Goal: Transaction & Acquisition: Purchase product/service

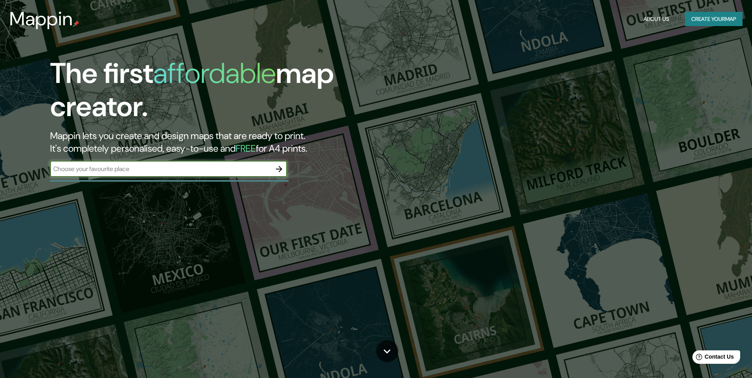
click at [145, 168] on input "text" at bounding box center [160, 168] width 221 height 9
click at [283, 169] on icon "button" at bounding box center [278, 168] width 9 height 9
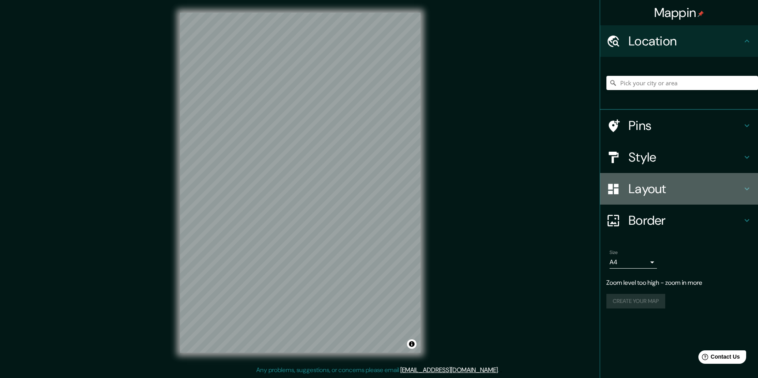
click at [642, 184] on h4 "Layout" at bounding box center [685, 189] width 114 height 16
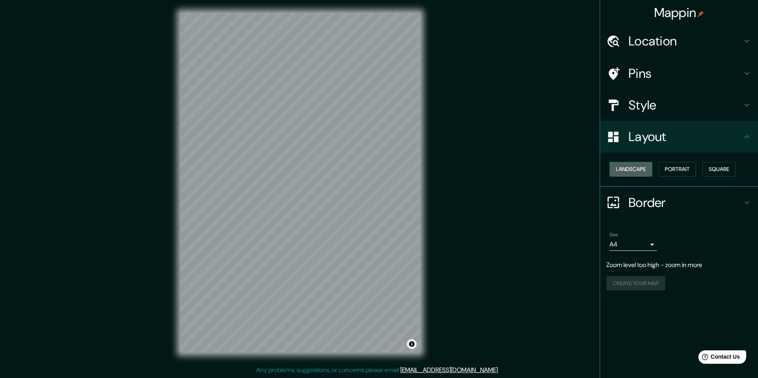
click at [640, 173] on button "Landscape" at bounding box center [631, 169] width 43 height 15
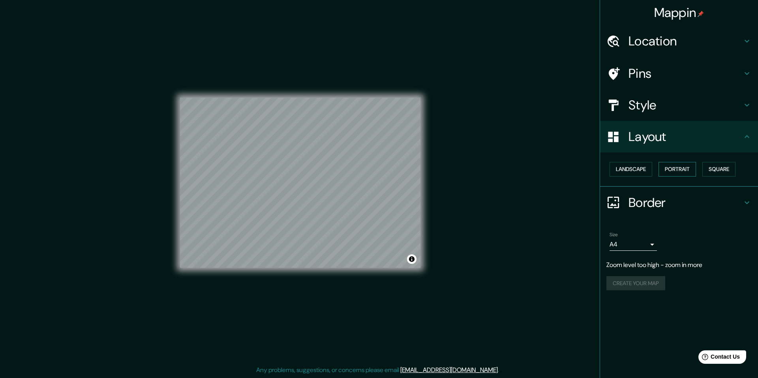
click at [679, 169] on button "Portrait" at bounding box center [677, 169] width 38 height 15
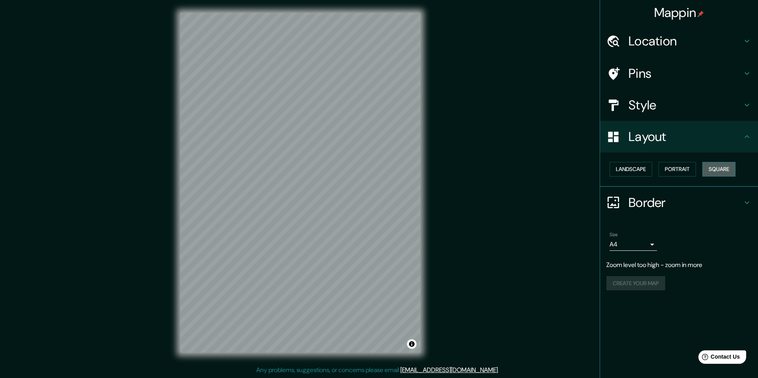
click at [717, 169] on button "Square" at bounding box center [718, 169] width 33 height 15
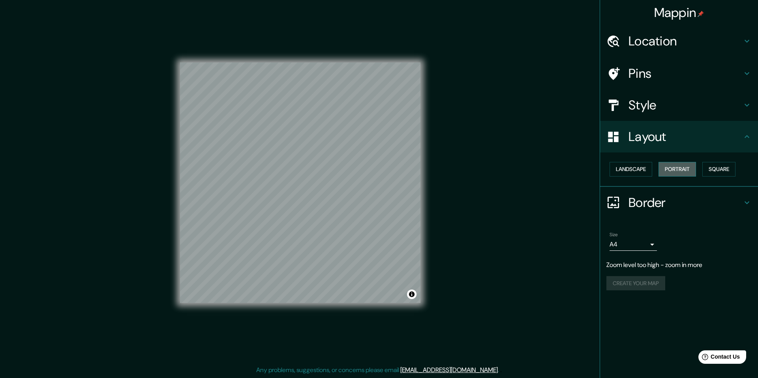
click at [678, 170] on button "Portrait" at bounding box center [677, 169] width 38 height 15
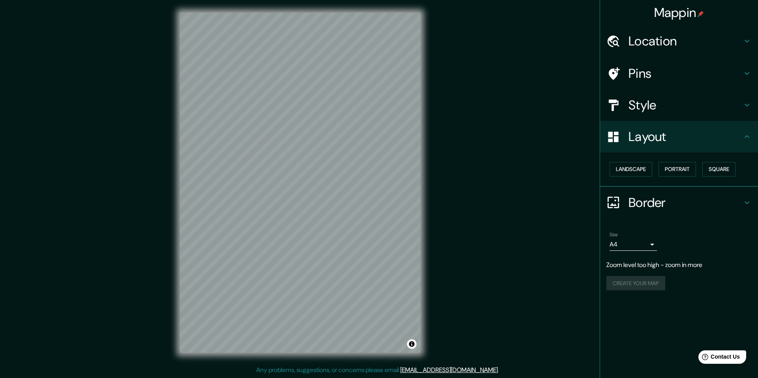
click at [630, 110] on h4 "Style" at bounding box center [685, 105] width 114 height 16
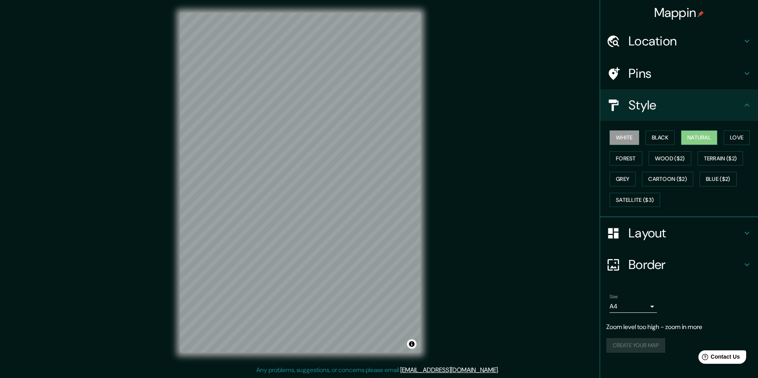
click at [696, 140] on button "Natural" at bounding box center [699, 137] width 36 height 15
click at [734, 137] on button "Love" at bounding box center [737, 137] width 26 height 15
click at [644, 135] on div "White Black Natural Love Forest Wood ($2) Terrain ($2) Grey Cartoon ($2) Blue (…" at bounding box center [682, 168] width 152 height 83
click at [654, 136] on button "Black" at bounding box center [660, 137] width 30 height 15
click at [620, 158] on button "Forest" at bounding box center [626, 158] width 33 height 15
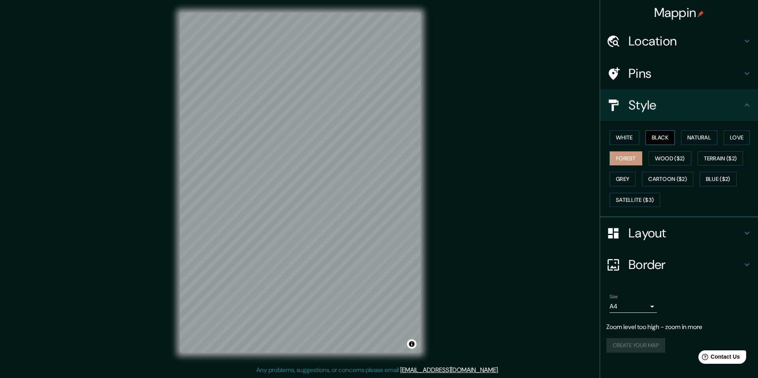
click at [657, 135] on button "Black" at bounding box center [660, 137] width 30 height 15
click at [692, 136] on button "Natural" at bounding box center [699, 137] width 36 height 15
click at [625, 199] on button "Satellite ($3)" at bounding box center [635, 200] width 51 height 15
click at [665, 178] on button "Cartoon ($2)" at bounding box center [667, 179] width 51 height 15
click at [727, 176] on button "Blue ($2)" at bounding box center [718, 179] width 37 height 15
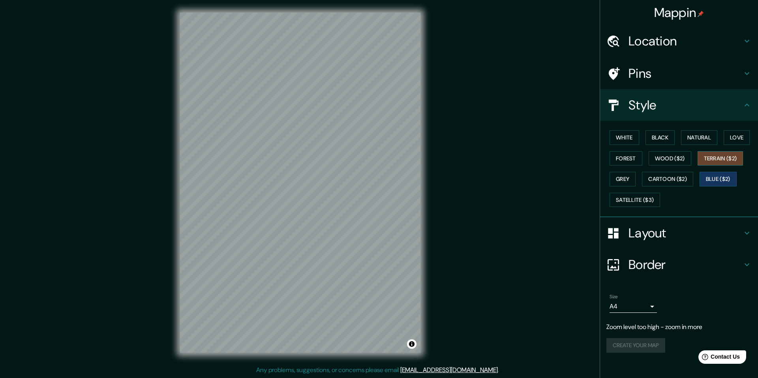
click at [722, 154] on button "Terrain ($2)" at bounding box center [721, 158] width 46 height 15
click at [660, 158] on button "Wood ($2)" at bounding box center [670, 158] width 43 height 15
click at [704, 161] on button "Terrain ($2)" at bounding box center [721, 158] width 46 height 15
click at [628, 158] on button "Forest" at bounding box center [626, 158] width 33 height 15
click at [744, 141] on button "Love" at bounding box center [737, 137] width 26 height 15
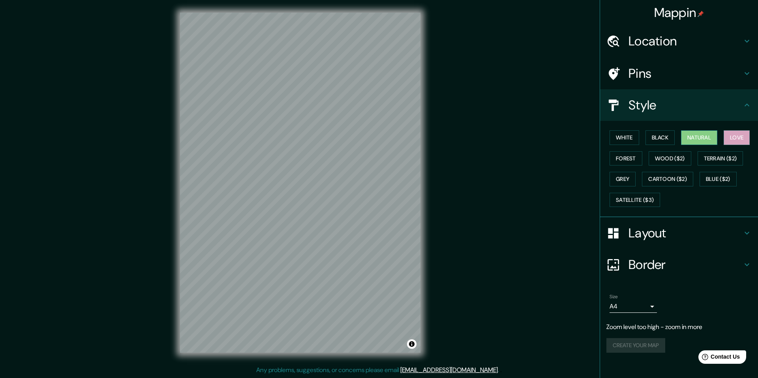
click at [713, 141] on button "Natural" at bounding box center [699, 137] width 36 height 15
click at [654, 260] on h4 "Border" at bounding box center [685, 265] width 114 height 16
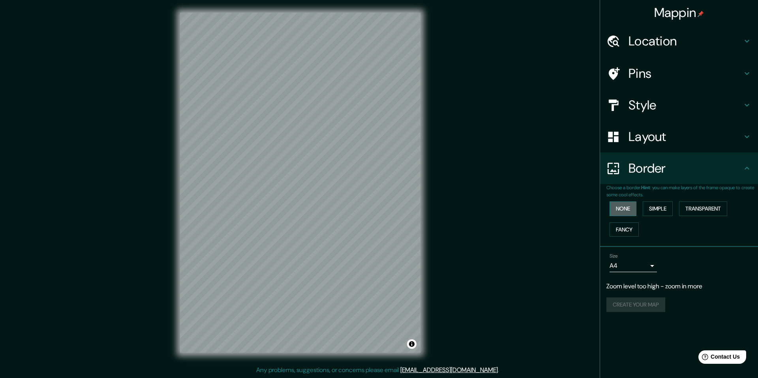
click at [621, 206] on button "None" at bounding box center [623, 208] width 27 height 15
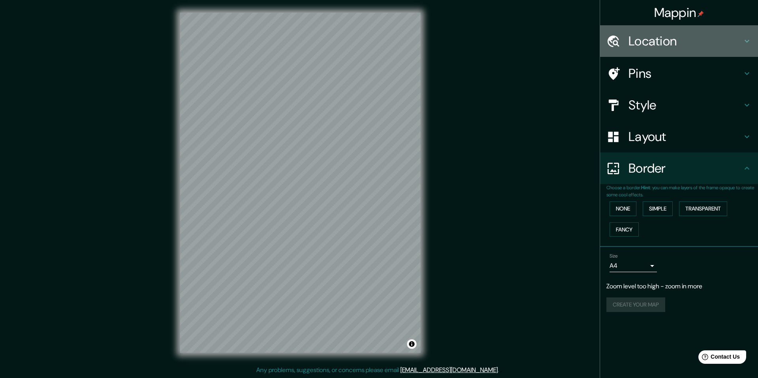
click at [635, 46] on h4 "Location" at bounding box center [685, 41] width 114 height 16
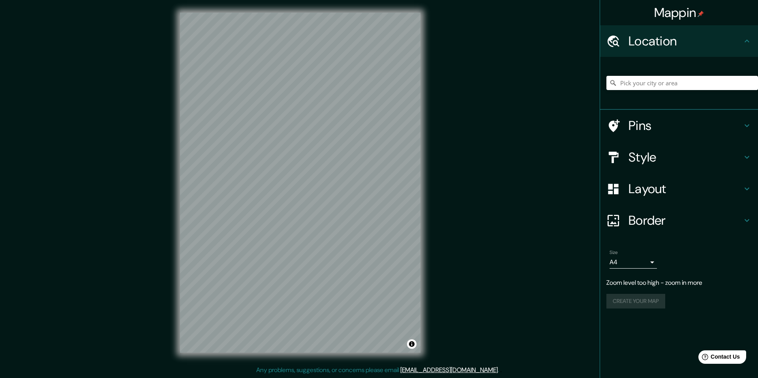
click at [634, 38] on h4 "Location" at bounding box center [685, 41] width 114 height 16
click at [629, 119] on h4 "Pins" at bounding box center [685, 126] width 114 height 16
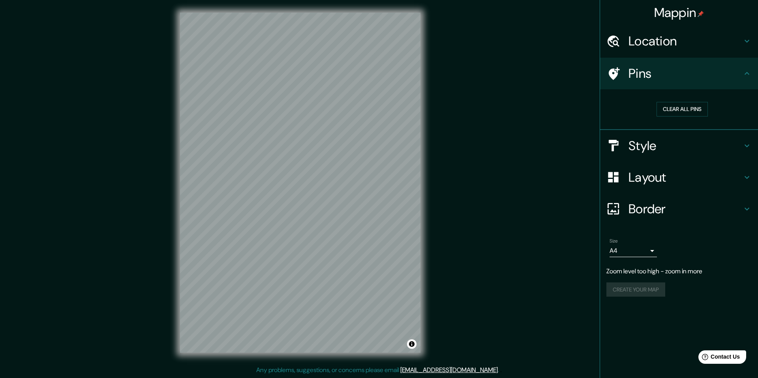
click at [660, 84] on div "Pins" at bounding box center [679, 74] width 158 height 32
click at [636, 145] on h4 "Style" at bounding box center [685, 146] width 114 height 16
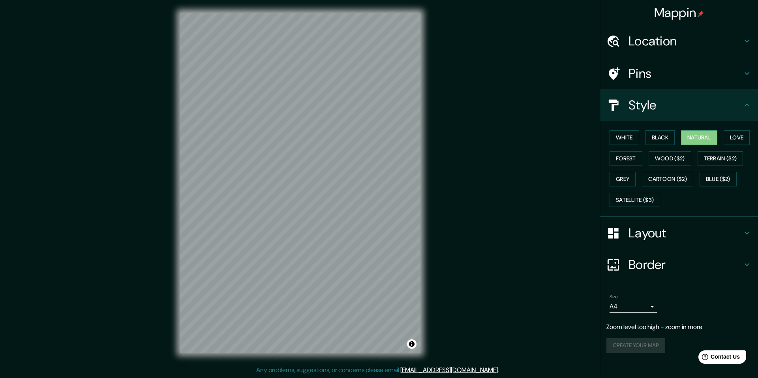
click at [632, 116] on div "Style" at bounding box center [679, 105] width 158 height 32
click at [636, 223] on div "Layout" at bounding box center [679, 233] width 158 height 32
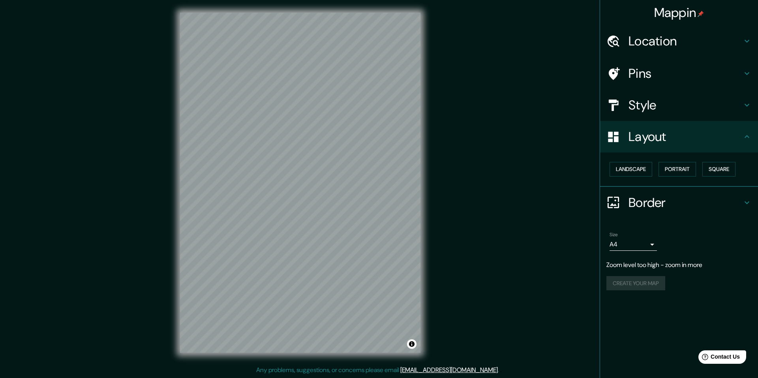
click at [650, 284] on div "Create your map" at bounding box center [678, 283] width 145 height 15
click at [641, 244] on body "Mappin Location Pins Style Layout Landscape Portrait Square Border Choose a bor…" at bounding box center [379, 189] width 758 height 378
click at [730, 298] on div at bounding box center [379, 189] width 758 height 378
click at [642, 170] on button "Landscape" at bounding box center [631, 169] width 43 height 15
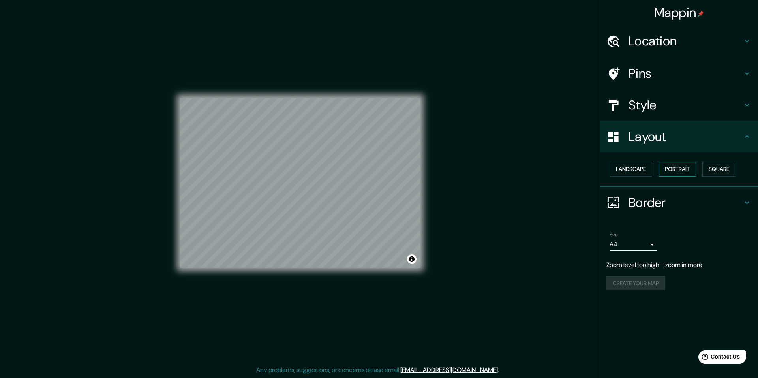
click at [674, 167] on button "Portrait" at bounding box center [677, 169] width 38 height 15
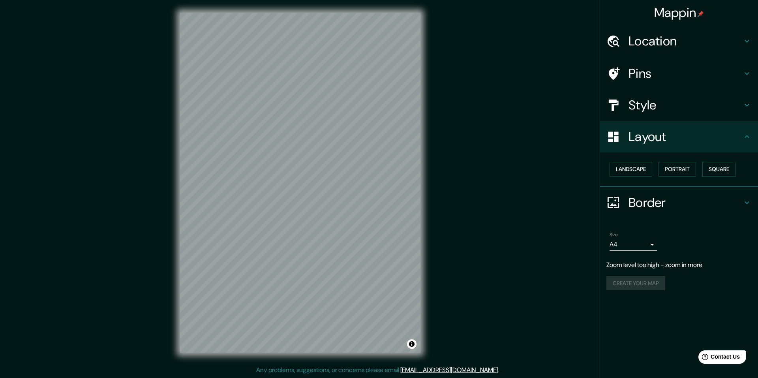
click at [704, 173] on div "Landscape [GEOGRAPHIC_DATA]" at bounding box center [682, 169] width 152 height 21
click at [630, 36] on h4 "Location" at bounding box center [685, 41] width 114 height 16
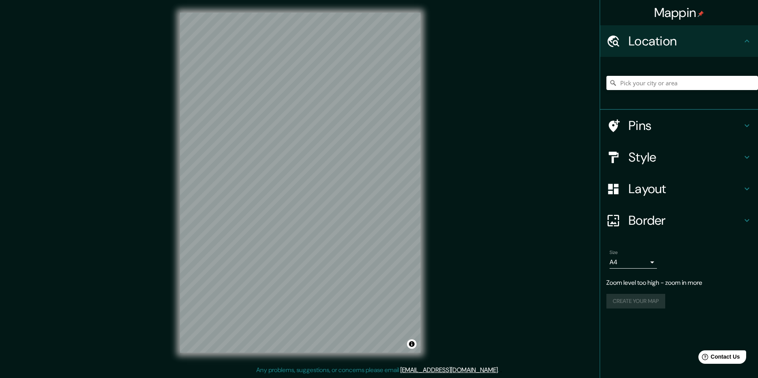
click at [655, 51] on div "Location" at bounding box center [679, 41] width 158 height 32
